Goal: Task Accomplishment & Management: Use online tool/utility

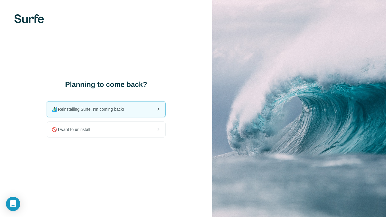
click at [140, 110] on div "🏄🏻‍♂️ Reinstalling Surfe, I'm coming back!" at bounding box center [106, 108] width 118 height 15
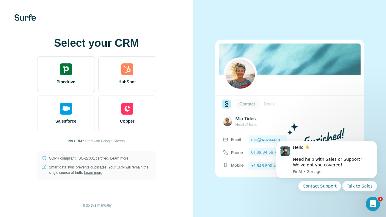
click at [26, 139] on div "Select your CRM Pipedrive HubSpot Salesforce Copper No CRM? Start with Google S…" at bounding box center [96, 108] width 169 height 143
drag, startPoint x: 18, startPoint y: 132, endPoint x: 21, endPoint y: 135, distance: 4.5
click at [19, 134] on div "Select your CRM Pipedrive HubSpot Salesforce Copper No CRM? Start with Google S…" at bounding box center [96, 108] width 169 height 143
click at [21, 157] on div "Select your CRM Pipedrive HubSpot Salesforce Copper No CRM? Start with Google S…" at bounding box center [96, 108] width 169 height 143
click at [118, 143] on span "Start with Google Sheets" at bounding box center [105, 140] width 40 height 5
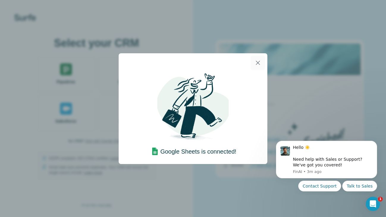
click at [256, 64] on icon "button" at bounding box center [258, 63] width 4 height 4
